Goal: Navigation & Orientation: Find specific page/section

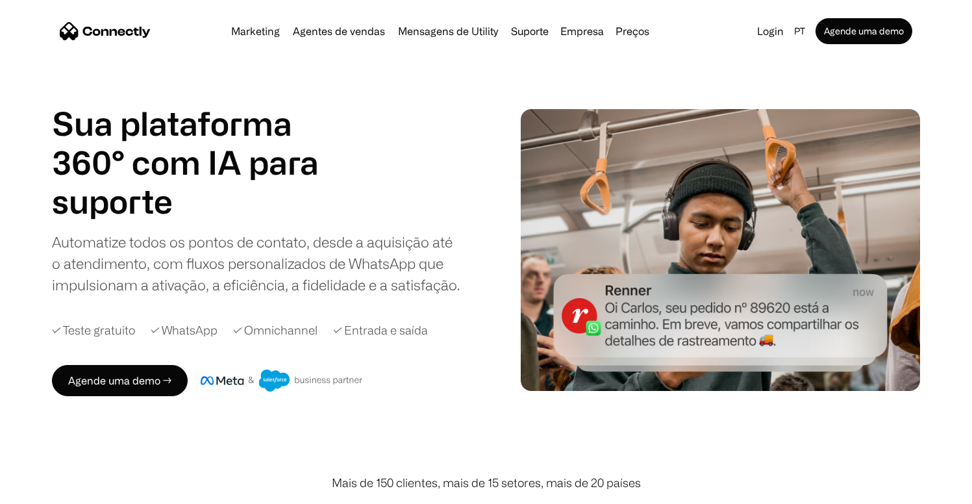
click at [343, 248] on div "Automatize todos os pontos de contato, desde a aquisição até o atendimento, com…" at bounding box center [256, 263] width 409 height 64
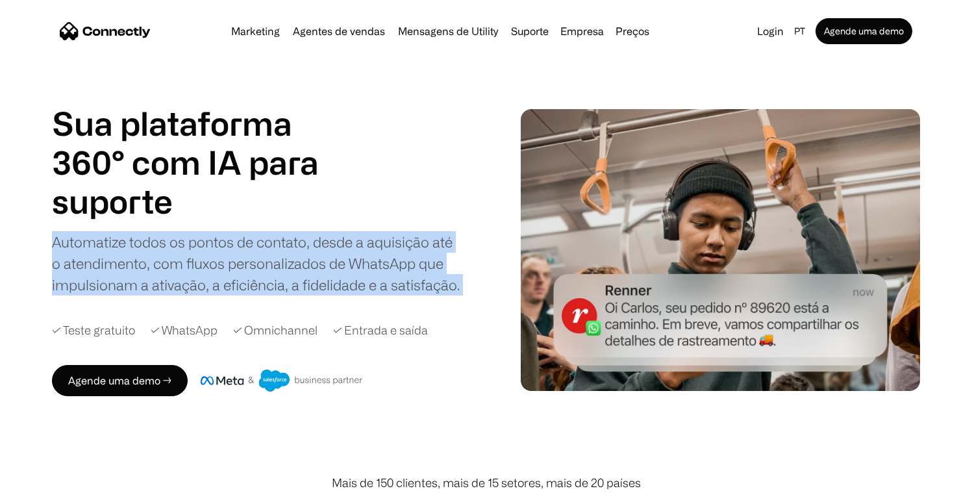
click at [343, 248] on div "Automatize todos os pontos de contato, desde a aquisição até o atendimento, com…" at bounding box center [256, 263] width 409 height 64
click at [349, 256] on div "Automatize todos os pontos de contato, desde a aquisição até o atendimento, com…" at bounding box center [256, 263] width 409 height 64
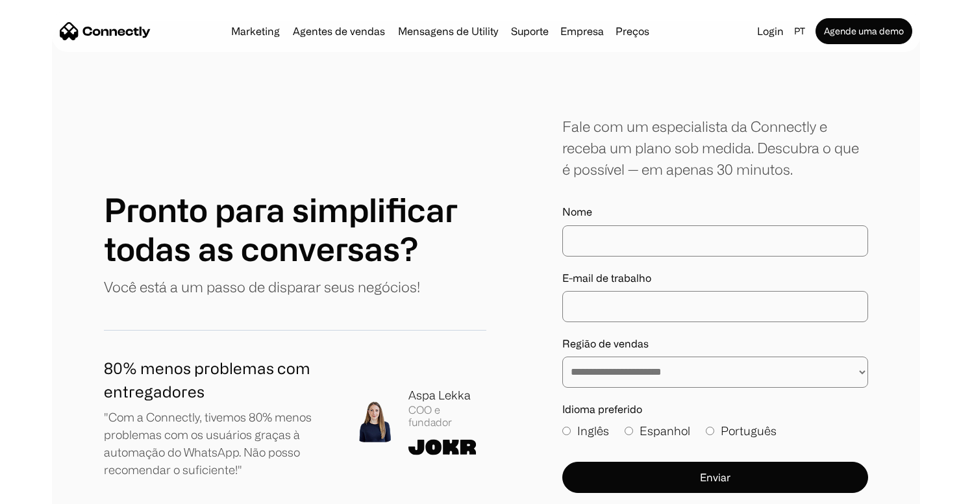
scroll to position [7260, 0]
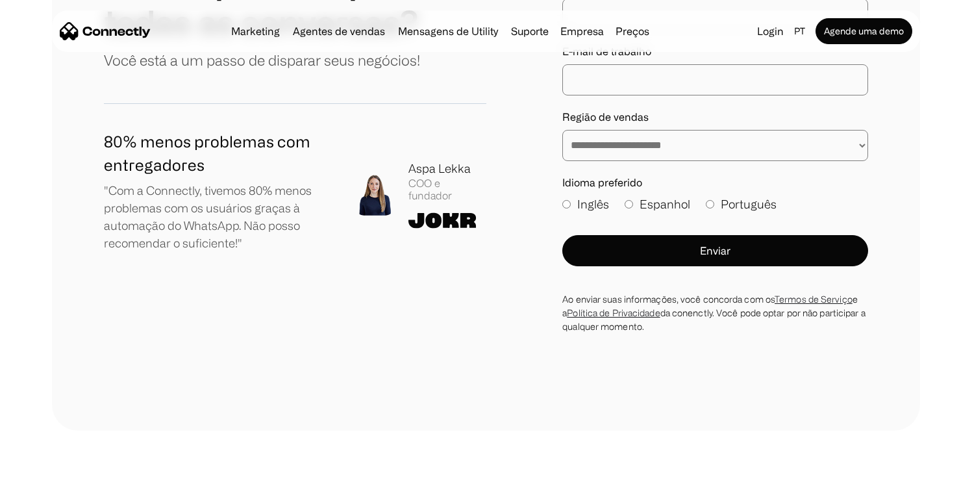
click at [299, 316] on div "**********" at bounding box center [486, 111] width 765 height 444
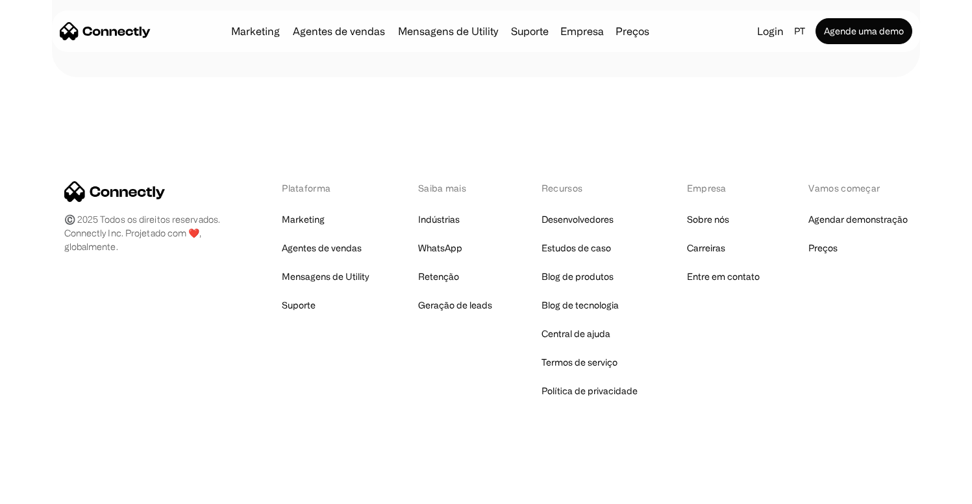
scroll to position [7625, 0]
click at [704, 253] on link "Carreiras" at bounding box center [706, 248] width 38 height 18
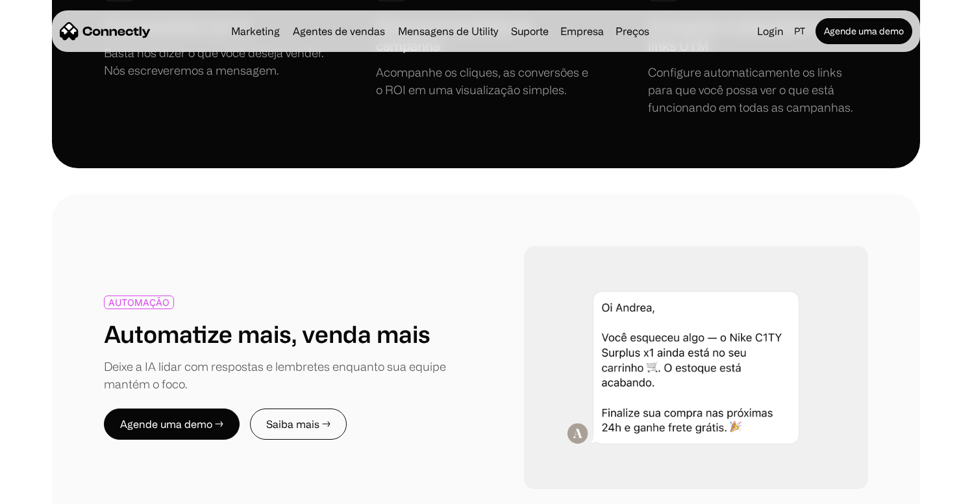
scroll to position [0, 0]
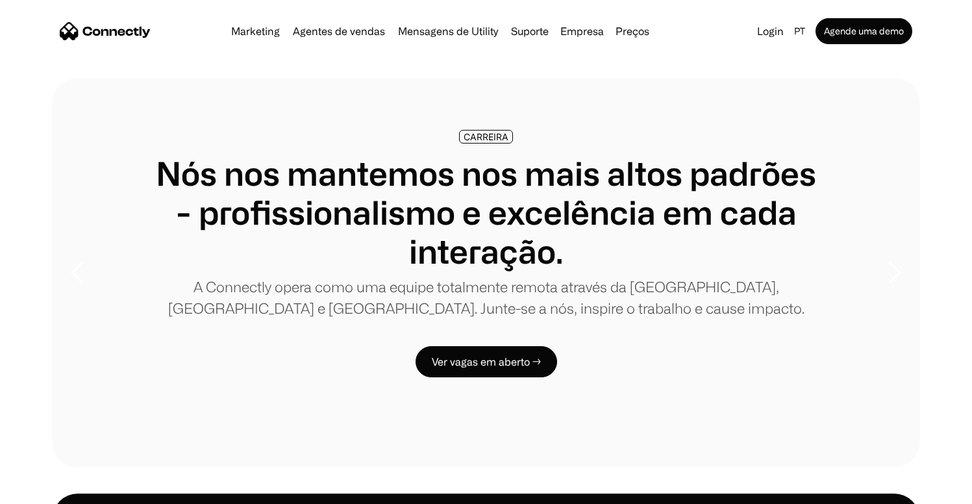
scroll to position [8, 0]
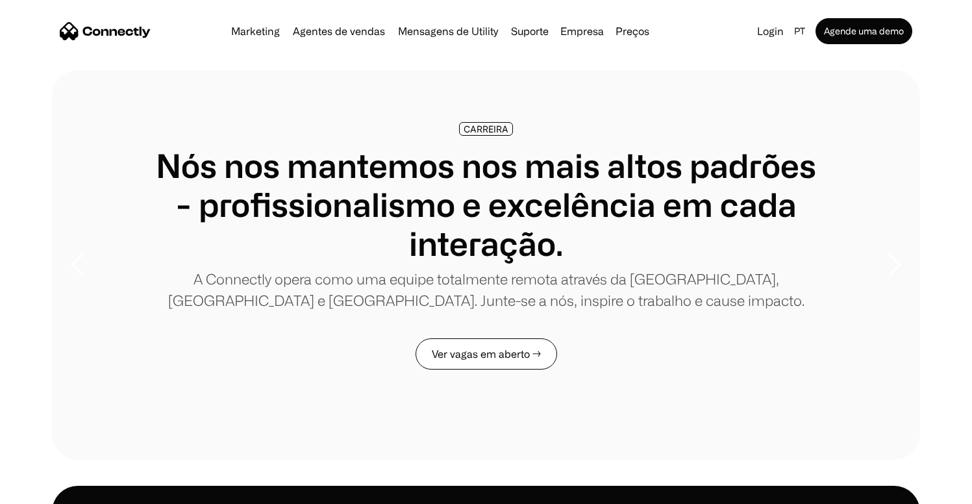
click at [490, 346] on link "Ver vagas em aberto →" at bounding box center [487, 353] width 142 height 31
